Goal: Check status: Check status

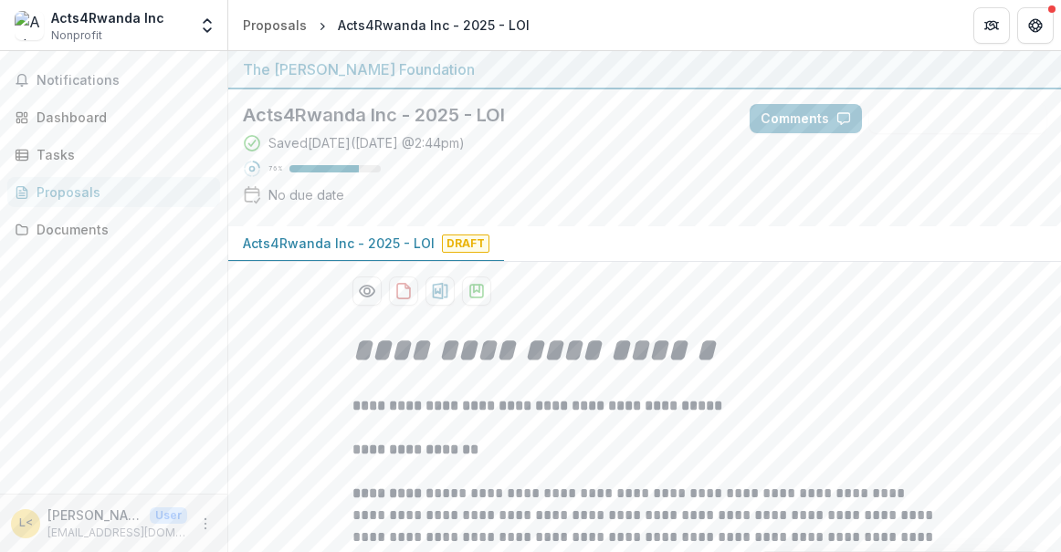
scroll to position [1392, 0]
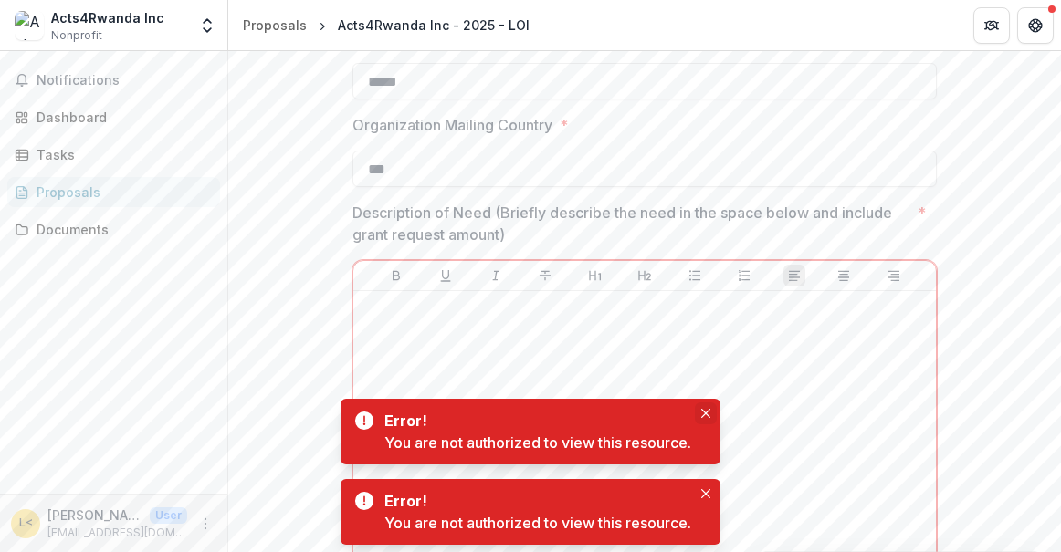
click at [701, 412] on button "Close" at bounding box center [706, 414] width 22 height 22
click at [710, 415] on icon "Close" at bounding box center [705, 413] width 9 height 9
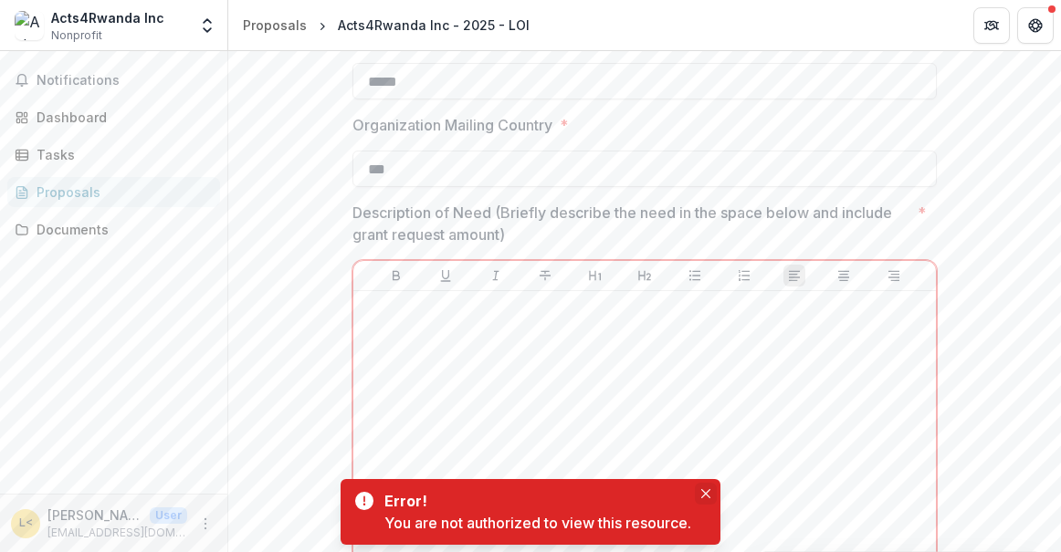
click at [707, 494] on icon "Close" at bounding box center [705, 493] width 9 height 9
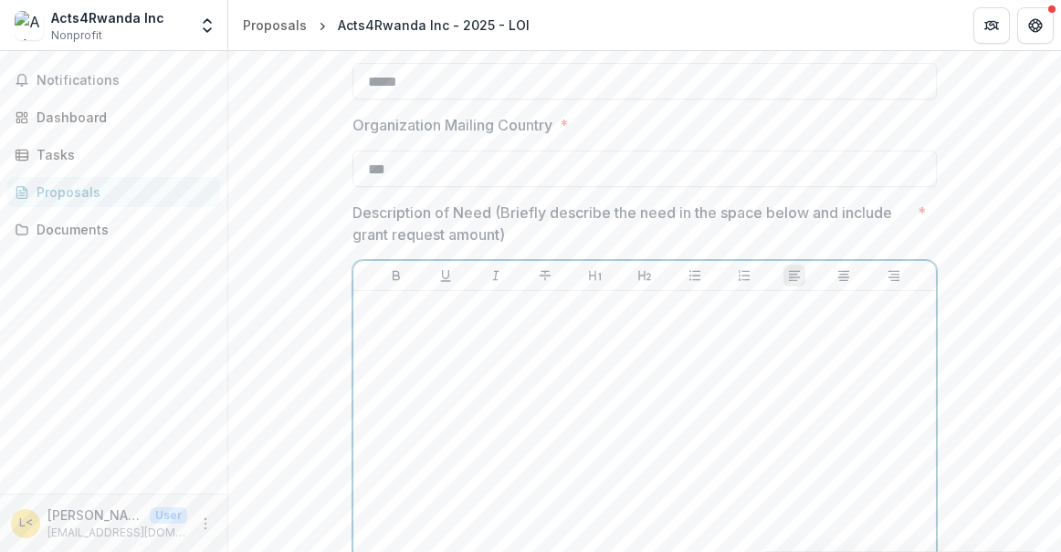
click at [419, 328] on div at bounding box center [645, 436] width 568 height 274
